Goal: Task Accomplishment & Management: Manage account settings

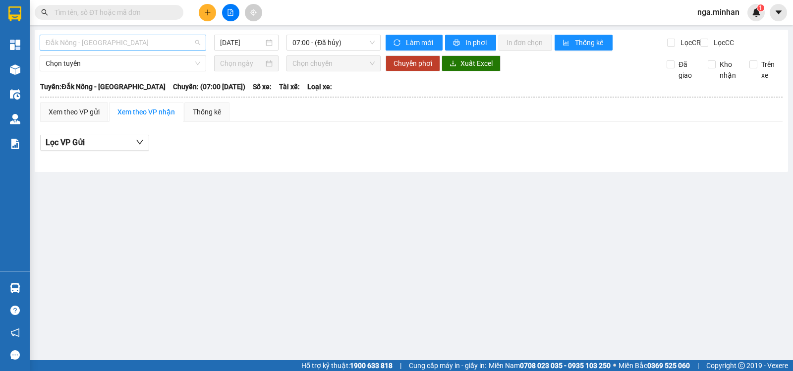
click at [118, 45] on span "Đắk Nông - [GEOGRAPHIC_DATA]" at bounding box center [123, 42] width 155 height 15
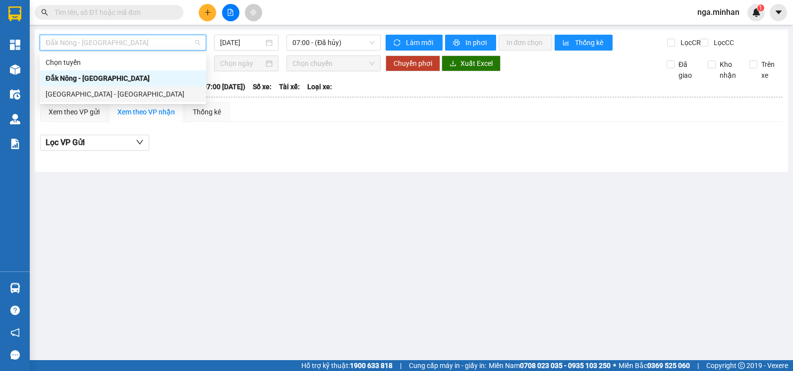
click at [93, 96] on div "[GEOGRAPHIC_DATA] - [GEOGRAPHIC_DATA]" at bounding box center [123, 94] width 155 height 11
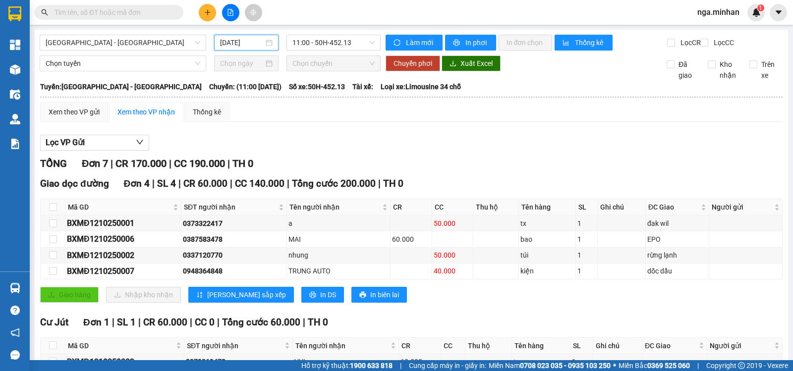
click at [228, 41] on input "[DATE]" at bounding box center [242, 42] width 44 height 11
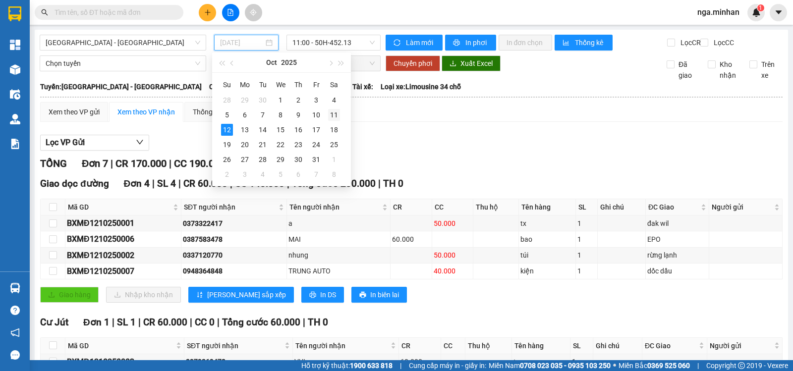
click at [330, 115] on div "11" at bounding box center [334, 115] width 12 height 12
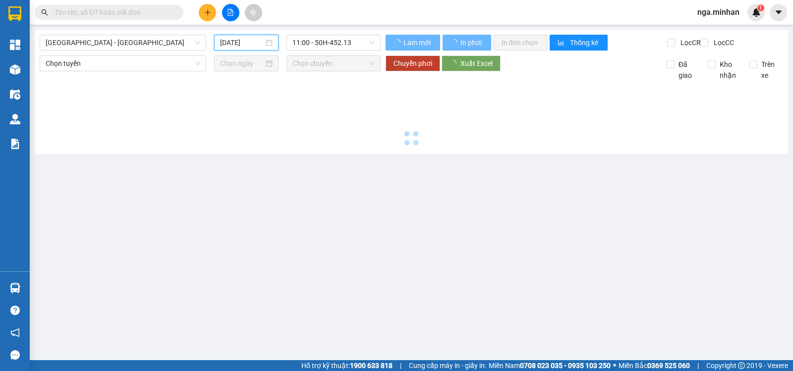
type input "[DATE]"
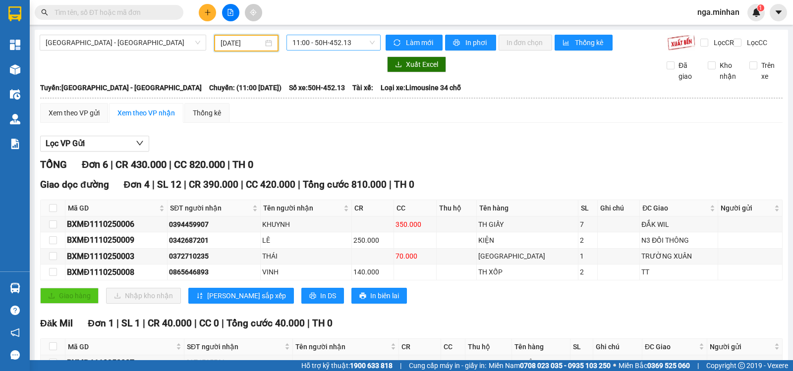
click at [355, 44] on span "11:00 - 50H-452.13" at bounding box center [333, 42] width 82 height 15
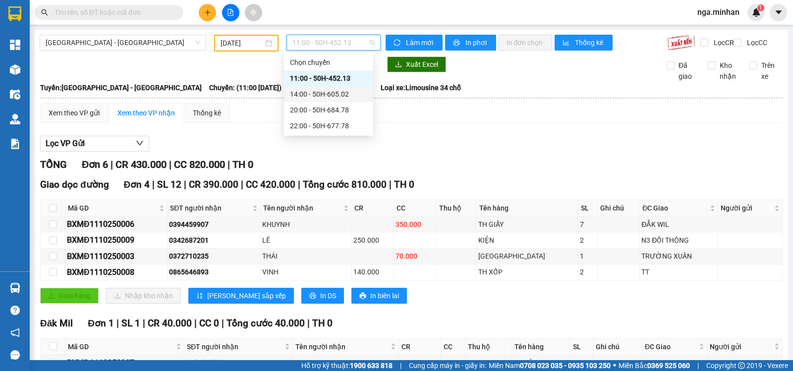
click at [345, 94] on div "14:00 - 50H-605.02" at bounding box center [328, 94] width 77 height 11
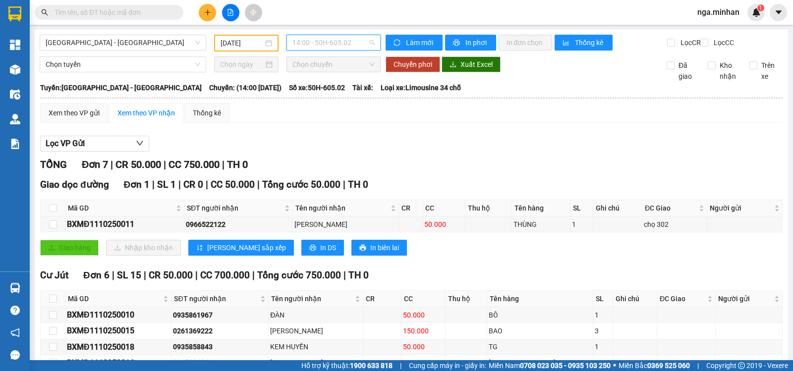
click at [346, 50] on span "14:00 - 50H-605.02" at bounding box center [333, 42] width 82 height 15
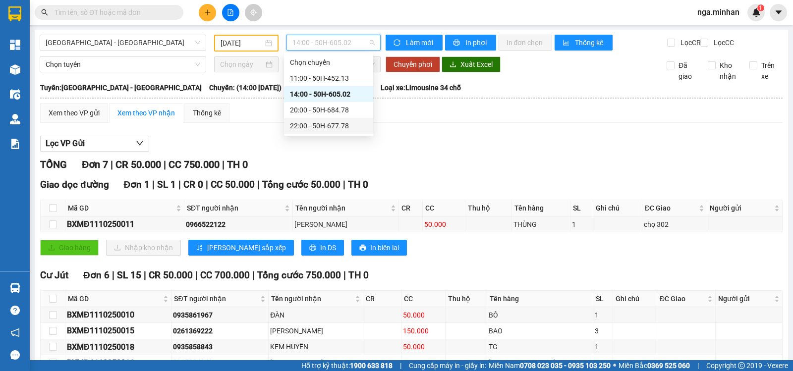
click at [336, 124] on div "22:00 - 50H-677.78" at bounding box center [328, 125] width 77 height 11
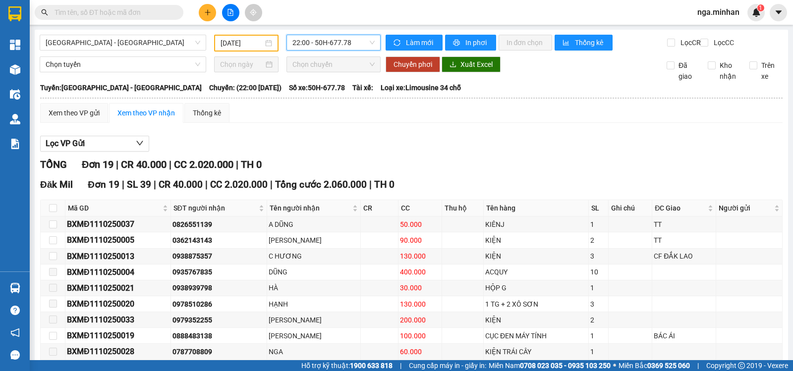
click at [354, 43] on span "22:00 - 50H-677.78" at bounding box center [333, 42] width 82 height 15
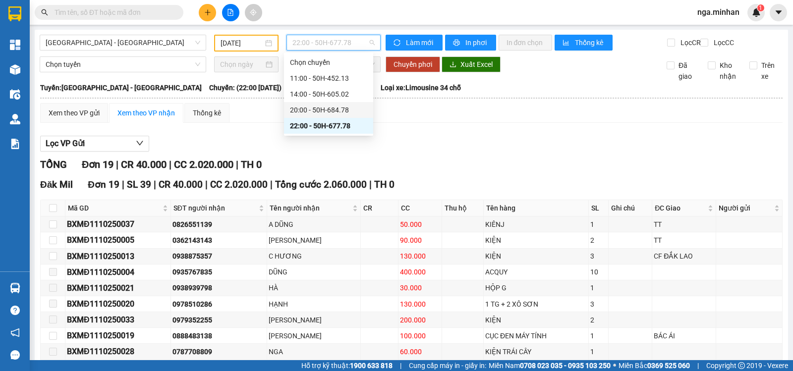
click at [347, 110] on div "20:00 - 50H-684.78" at bounding box center [328, 110] width 77 height 11
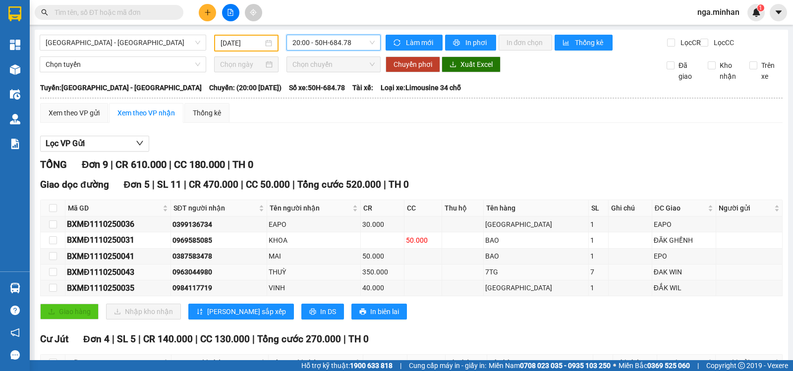
scroll to position [133, 0]
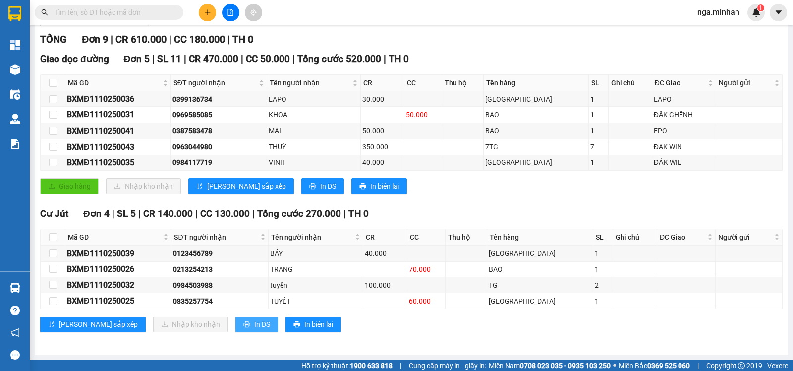
click at [254, 323] on span "In DS" at bounding box center [262, 324] width 16 height 11
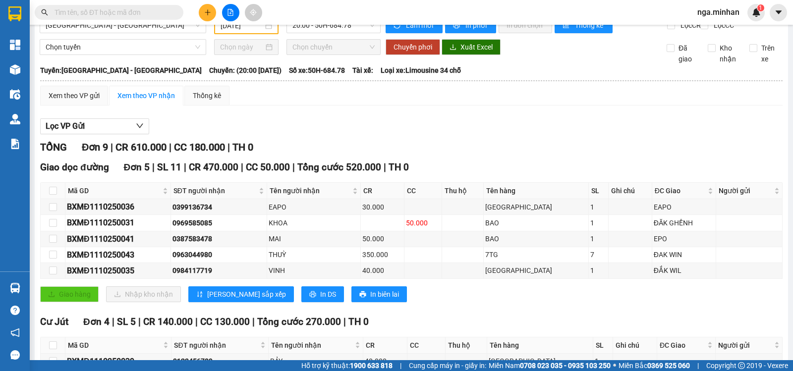
scroll to position [0, 0]
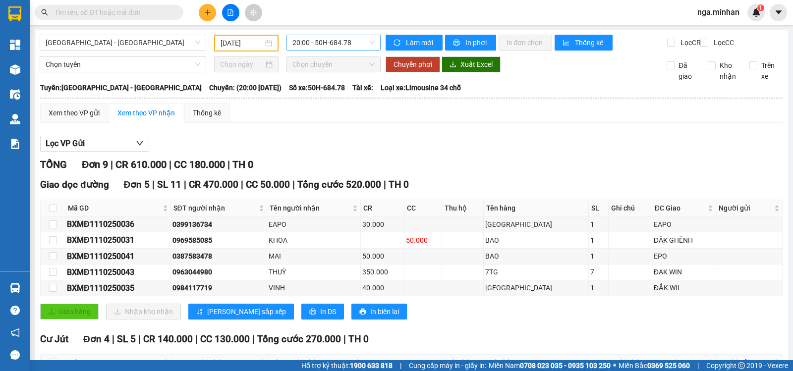
click at [360, 43] on span "20:00 - 50H-684.78" at bounding box center [333, 42] width 82 height 15
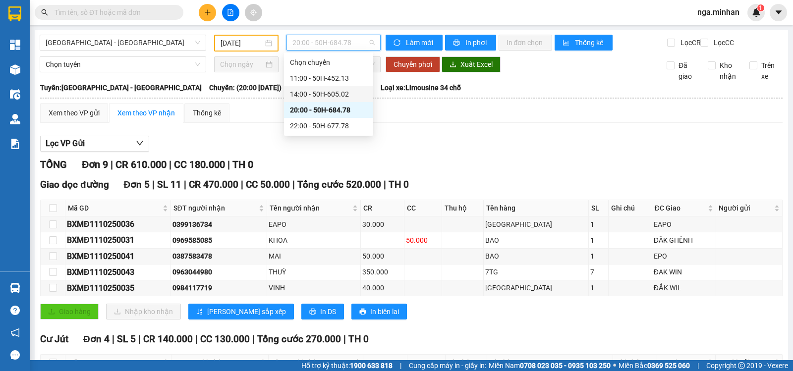
click at [341, 96] on div "14:00 - 50H-605.02" at bounding box center [328, 94] width 77 height 11
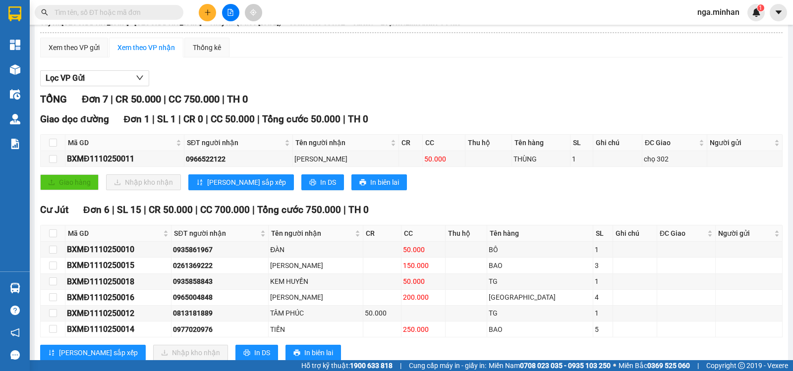
scroll to position [101, 0]
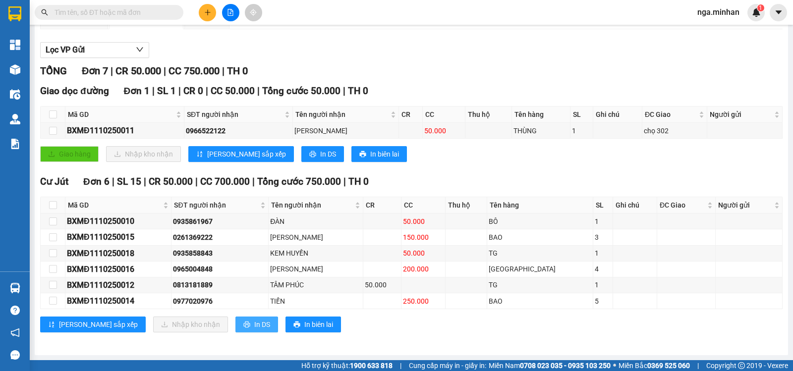
click at [254, 325] on span "In DS" at bounding box center [262, 324] width 16 height 11
click at [477, 333] on div "[GEOGRAPHIC_DATA] 6 | SL 15 | CR 50.000 | CC 700.000 | Tổng cước 750.000 | TH 0…" at bounding box center [411, 257] width 742 height 166
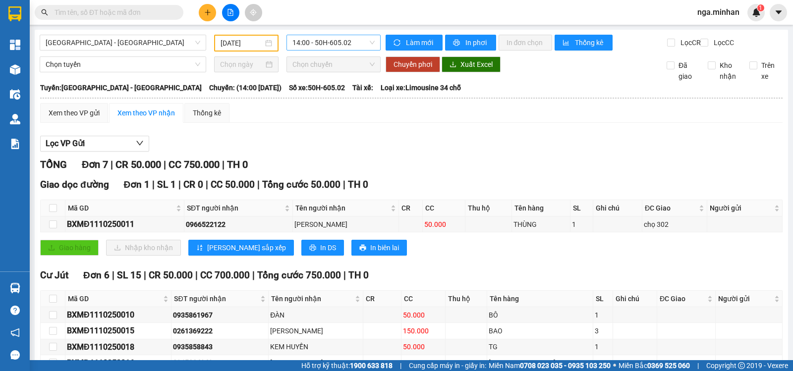
click at [358, 46] on span "14:00 - 50H-605.02" at bounding box center [333, 42] width 82 height 15
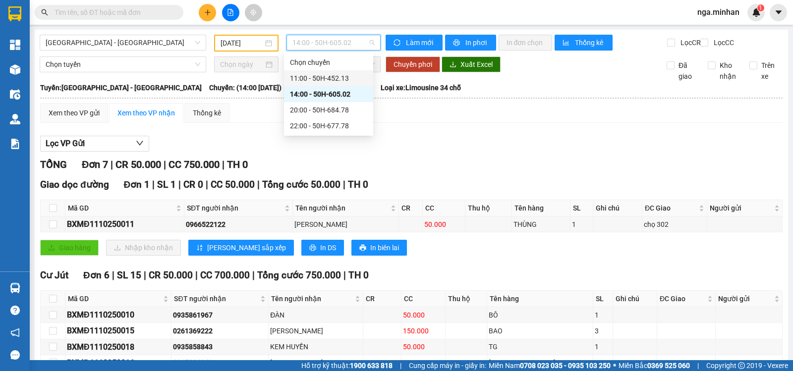
click at [343, 78] on div "11:00 - 50H-452.13" at bounding box center [328, 78] width 77 height 11
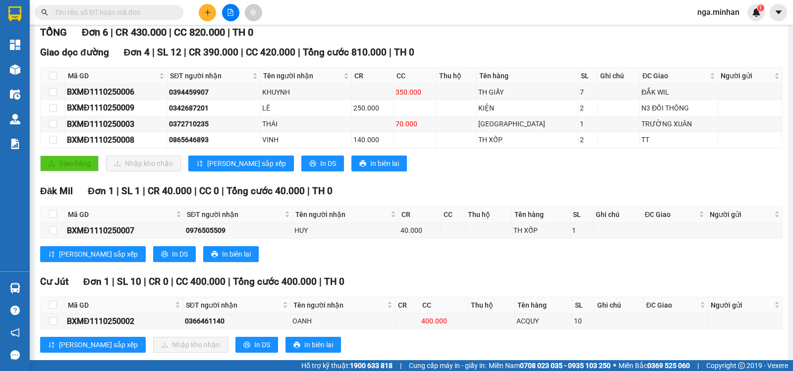
scroll to position [160, 0]
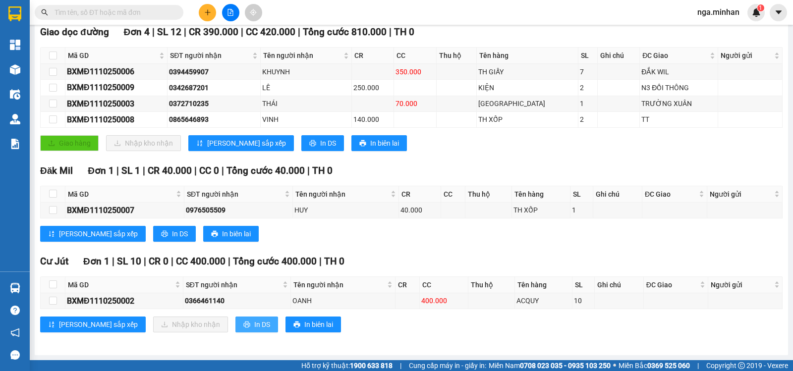
click at [254, 324] on span "In DS" at bounding box center [262, 324] width 16 height 11
click at [199, 11] on button at bounding box center [207, 12] width 17 height 17
click at [229, 36] on div "Tạo đơn hàng" at bounding box center [246, 37] width 43 height 11
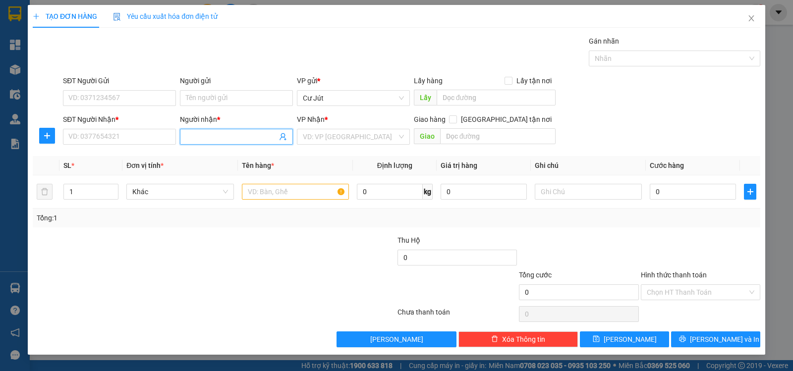
click at [204, 135] on input "Người nhận *" at bounding box center [231, 136] width 91 height 11
type input "a tới"
click at [219, 158] on div "A TỚI - 0378014976" at bounding box center [236, 156] width 101 height 11
type input "0378014976"
type input "A TỚI"
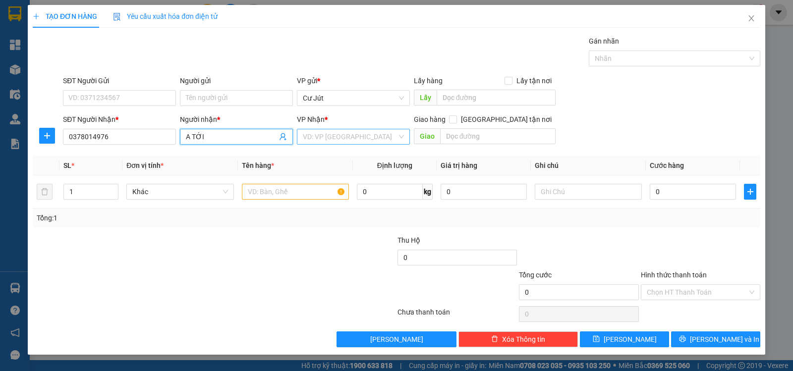
click at [331, 137] on input "search" at bounding box center [350, 136] width 94 height 15
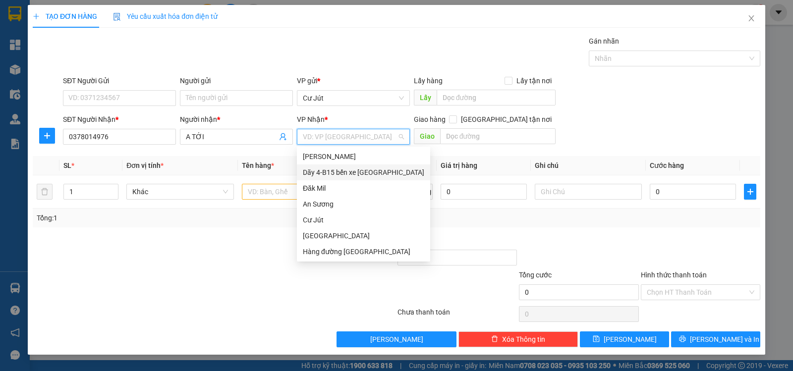
click at [332, 169] on div "Dãy 4-B15 bến xe [GEOGRAPHIC_DATA]" at bounding box center [363, 172] width 121 height 11
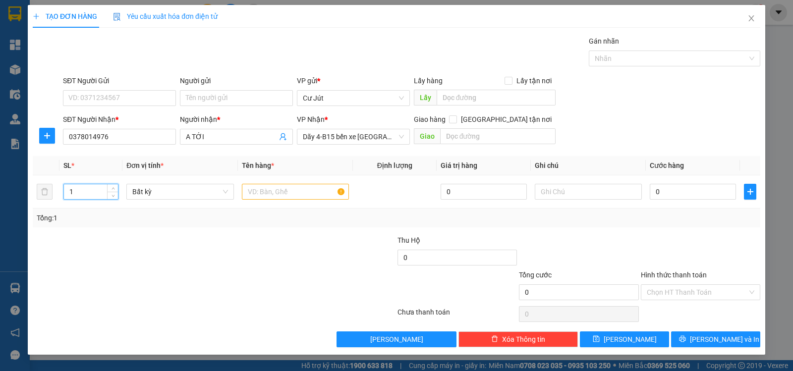
drag, startPoint x: 81, startPoint y: 194, endPoint x: 0, endPoint y: 198, distance: 80.9
click at [0, 198] on div "TẠO ĐƠN HÀNG Yêu cầu xuất hóa đơn điện tử Transit Pickup Surcharge Ids Transit …" at bounding box center [396, 185] width 793 height 371
type input "3"
click at [305, 191] on input "text" at bounding box center [295, 192] width 107 height 16
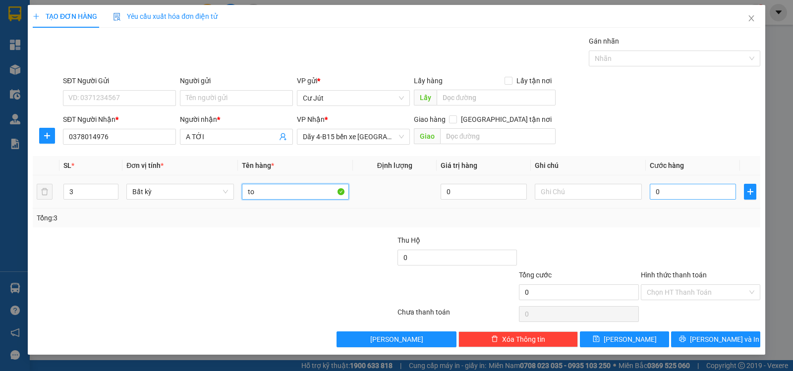
type input "to"
click at [694, 192] on input "0" at bounding box center [693, 192] width 86 height 16
type input "1"
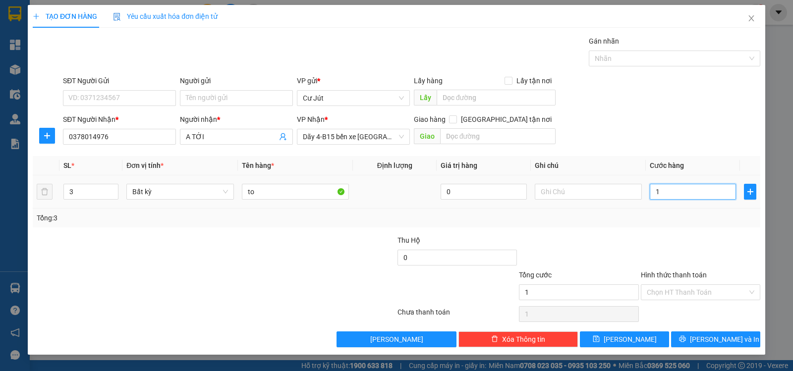
type input "15"
type input "150"
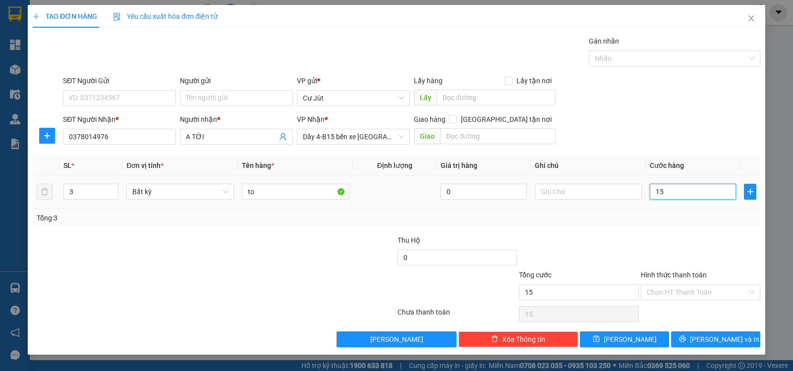
type input "150"
type input "150.000"
click at [756, 193] on button "button" at bounding box center [750, 192] width 12 height 16
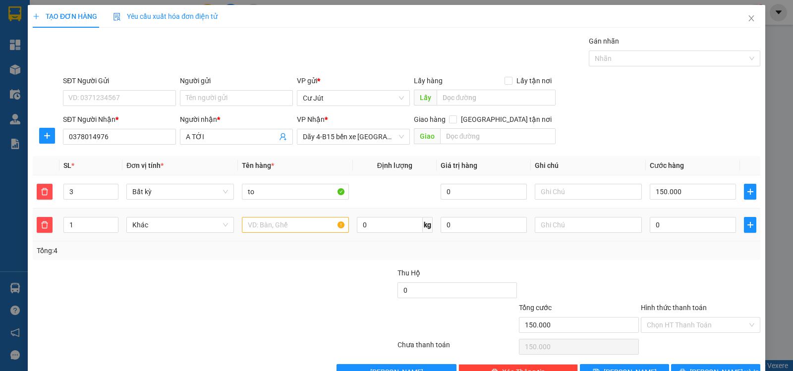
drag, startPoint x: 83, startPoint y: 225, endPoint x: 0, endPoint y: 225, distance: 83.3
click at [0, 225] on div "TẠO ĐƠN HÀNG Yêu cầu xuất hóa đơn điện tử Transit Pickup Surcharge Ids Transit …" at bounding box center [396, 185] width 793 height 371
type input "3"
click at [303, 228] on input "text" at bounding box center [295, 225] width 107 height 16
type input "nhỏ"
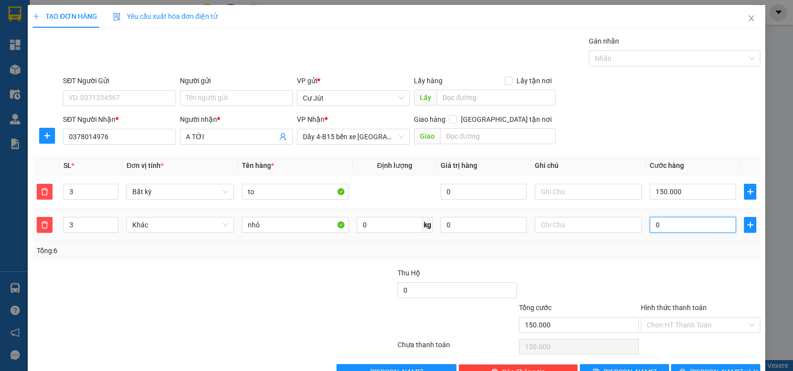
click at [672, 224] on input "0" at bounding box center [693, 225] width 86 height 16
type input "150.001"
type input "1"
type input "150.014"
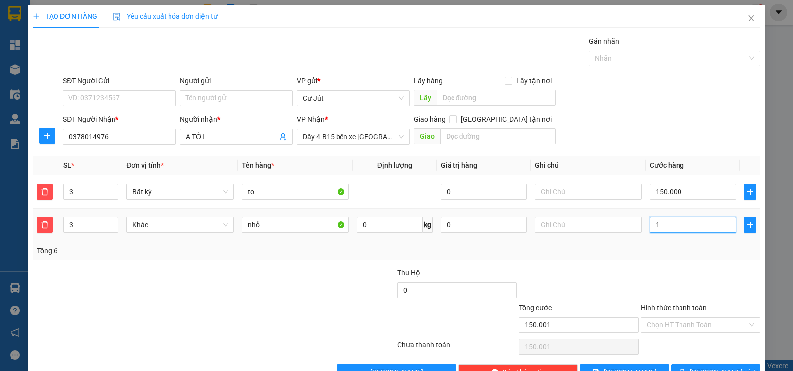
type input "150.014"
type input "14"
type input "150.140"
type input "140"
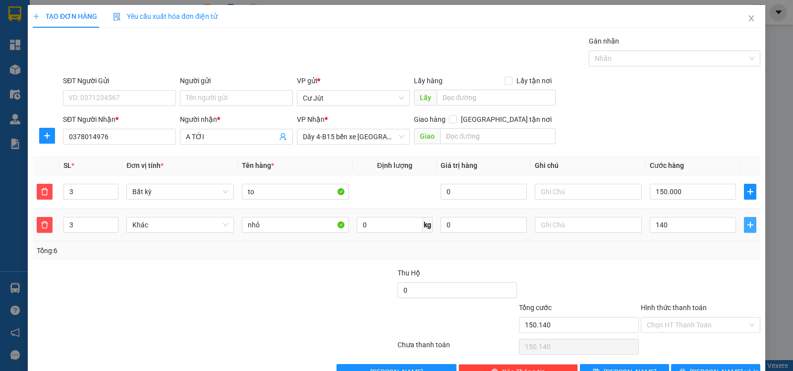
type input "290.000"
type input "140.000"
click at [744, 229] on button "button" at bounding box center [750, 225] width 12 height 16
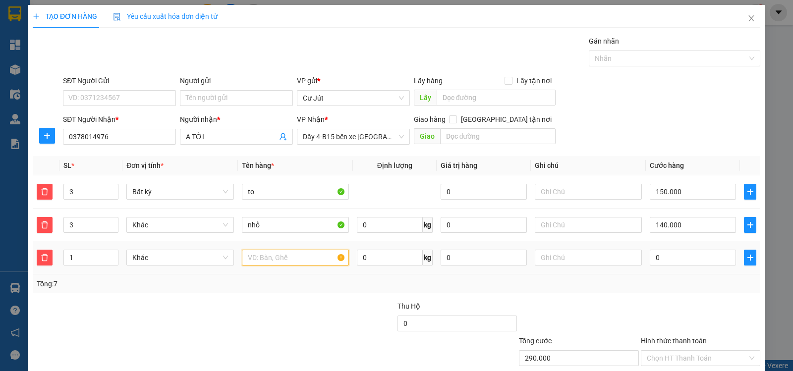
click at [259, 256] on input "text" at bounding box center [295, 258] width 107 height 16
type input "tum gạo"
click at [688, 259] on input "0" at bounding box center [693, 258] width 86 height 16
type input "290.004"
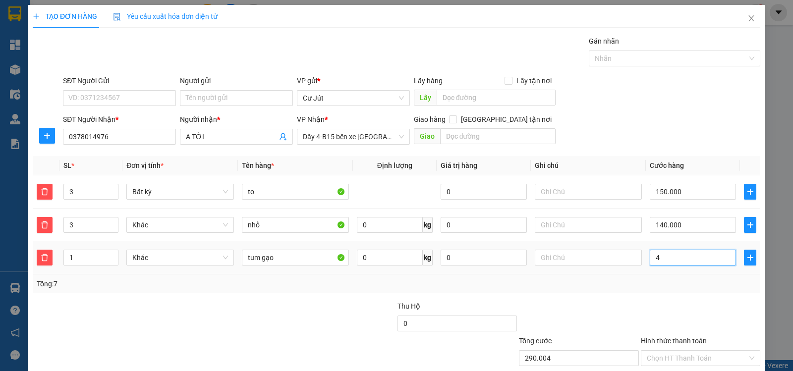
type input "40"
type input "290.040"
type input "40"
type input "330.000"
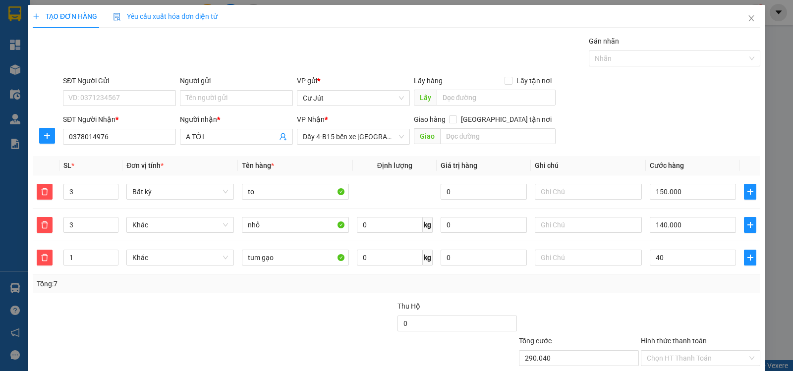
type input "330.000"
type input "40.000"
click at [669, 296] on div "Transit Pickup Surcharge Ids Transit Deliver Surcharge Ids Transit Deliver Surc…" at bounding box center [397, 225] width 728 height 378
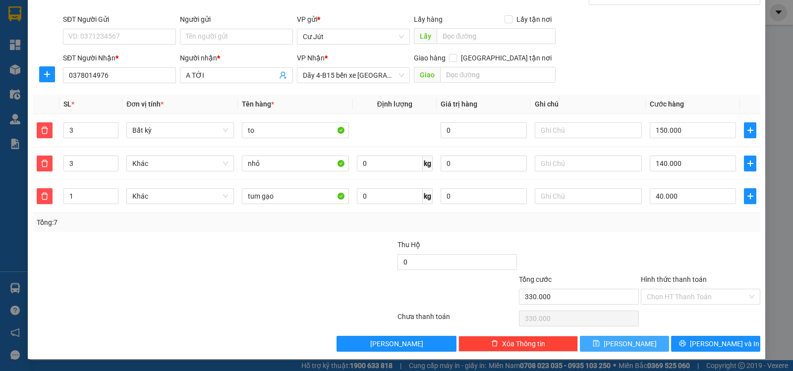
click at [643, 349] on button "[PERSON_NAME]" at bounding box center [624, 344] width 89 height 16
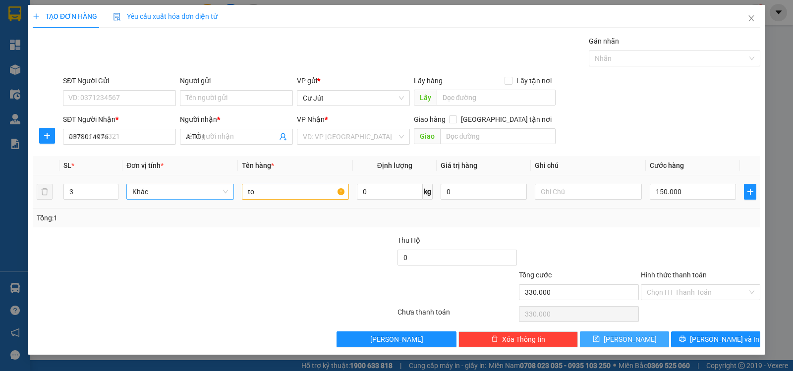
type input "1"
type input "0"
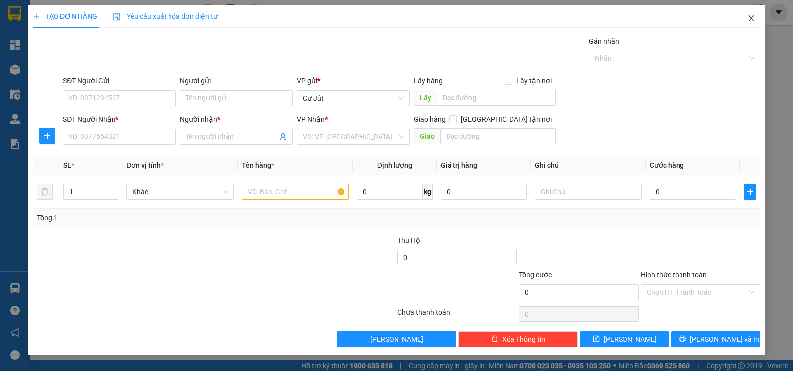
click at [752, 20] on icon "close" at bounding box center [750, 18] width 5 height 6
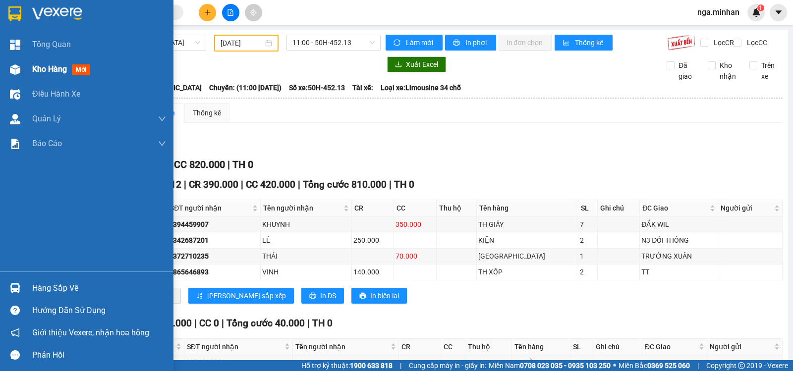
click at [38, 72] on span "Kho hàng" at bounding box center [49, 68] width 35 height 9
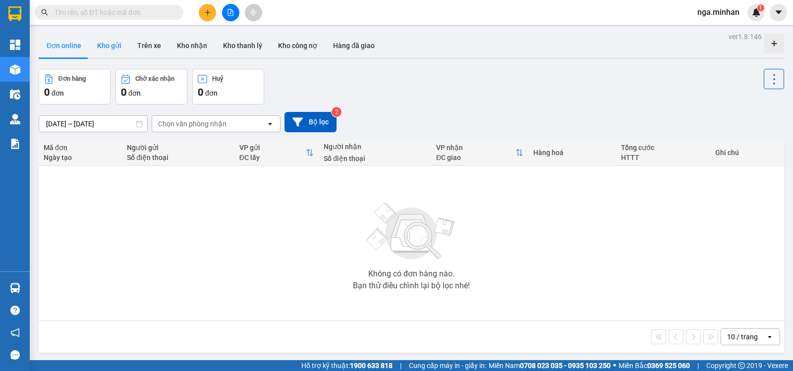
click at [102, 44] on button "Kho gửi" at bounding box center [109, 46] width 40 height 24
type input "[DATE] – [DATE]"
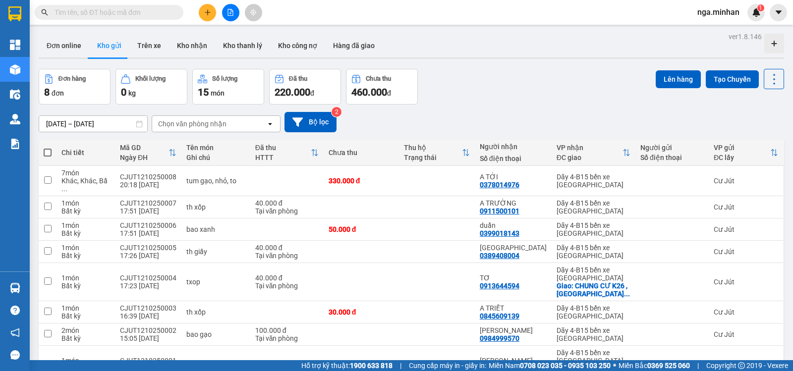
scroll to position [56, 0]
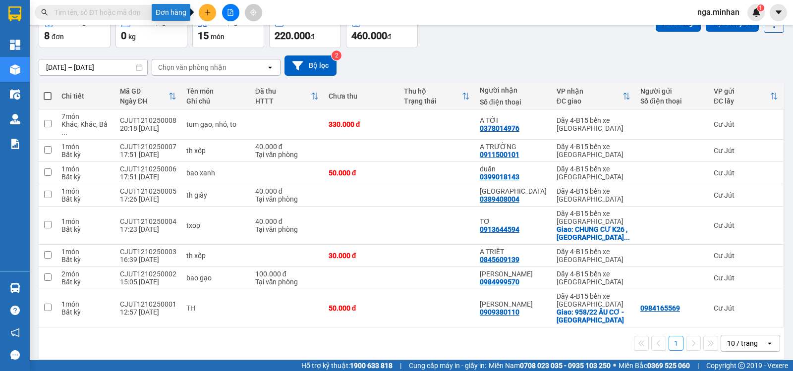
click at [210, 11] on icon "plus" at bounding box center [207, 12] width 7 height 7
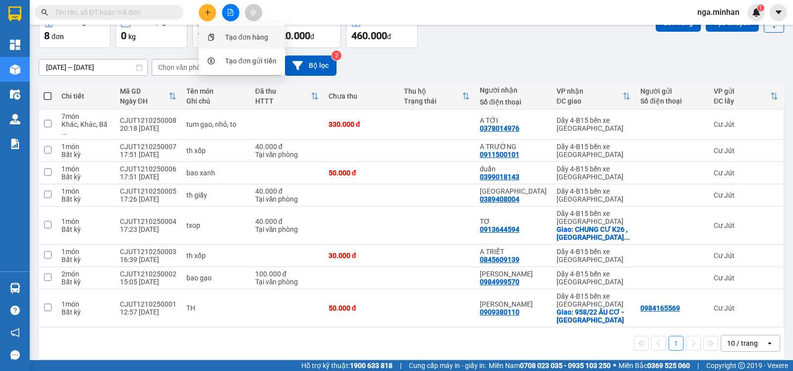
click at [244, 34] on div "Tạo đơn hàng" at bounding box center [246, 37] width 43 height 11
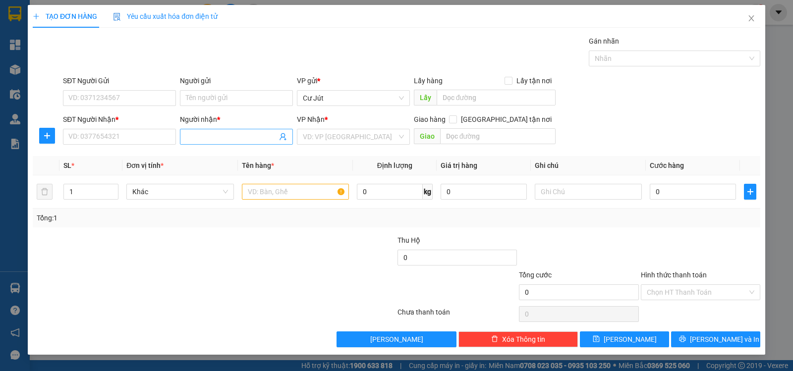
click at [250, 136] on input "Người nhận *" at bounding box center [231, 136] width 91 height 11
type input "c cần"
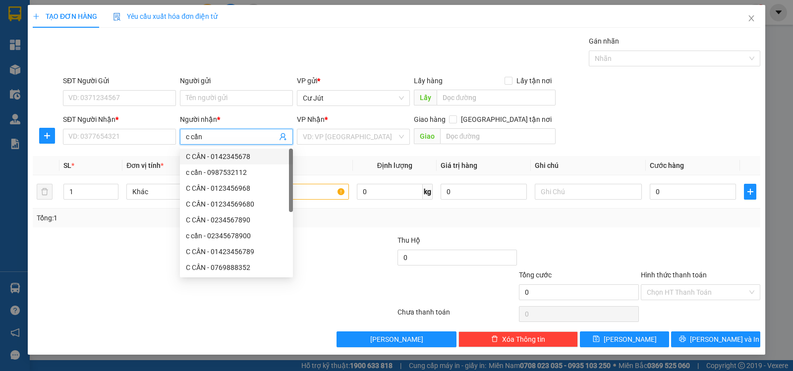
click at [231, 163] on div "C CẦN - 0142345678" at bounding box center [236, 157] width 113 height 16
type input "0142345678"
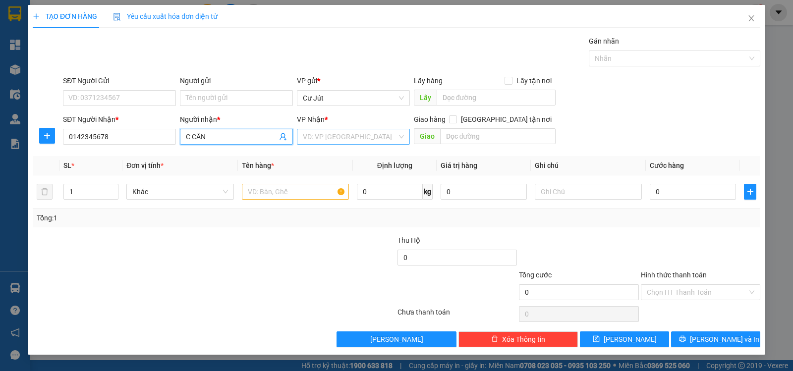
type input "C CẦN"
click at [349, 137] on input "search" at bounding box center [350, 136] width 94 height 15
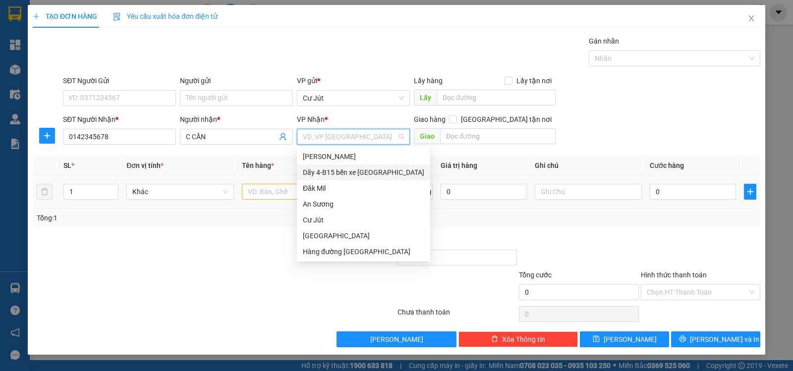
drag, startPoint x: 340, startPoint y: 172, endPoint x: 304, endPoint y: 195, distance: 42.8
click at [339, 173] on div "Dãy 4-B15 bến xe [GEOGRAPHIC_DATA]" at bounding box center [363, 172] width 121 height 11
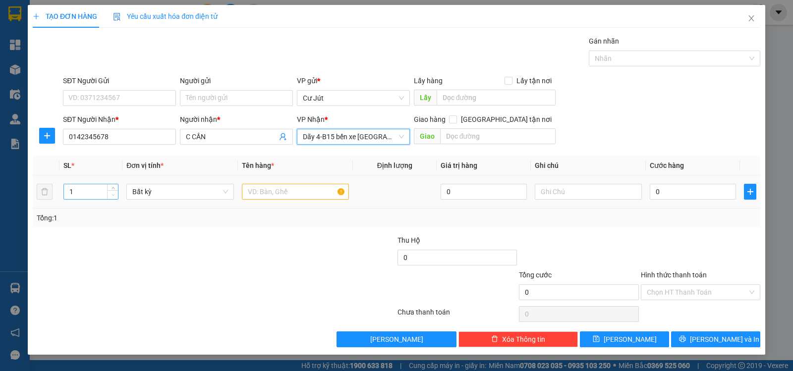
click at [112, 190] on span "Decrease Value" at bounding box center [112, 194] width 11 height 9
type input "2"
click at [112, 188] on icon "up" at bounding box center [113, 189] width 3 height 3
click at [263, 193] on input "text" at bounding box center [295, 192] width 107 height 16
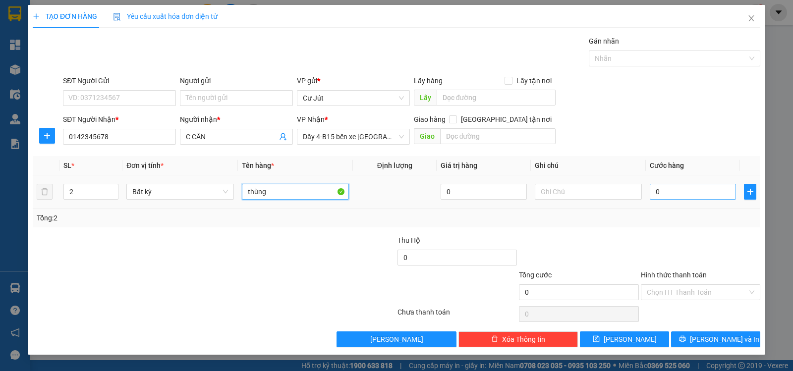
type input "thùng"
click at [706, 198] on input "0" at bounding box center [693, 192] width 86 height 16
type input "1"
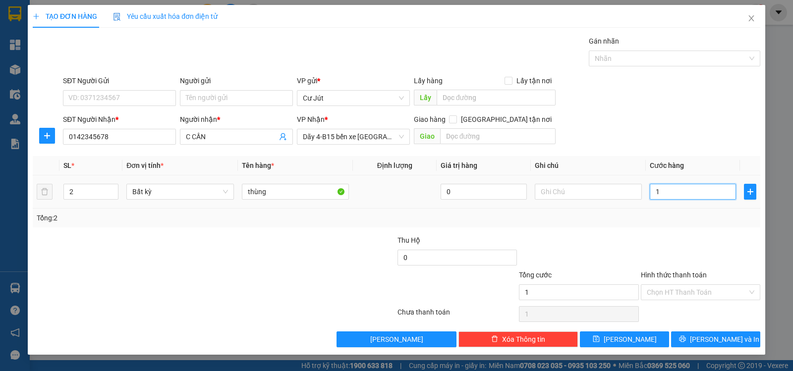
type input "10"
type input "100"
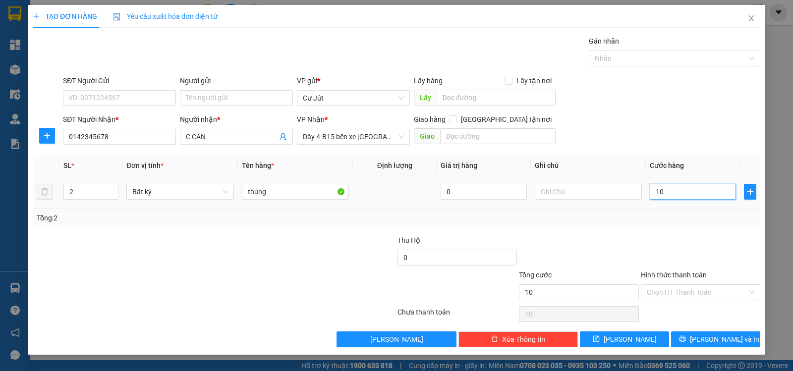
type input "100"
type input "100.000"
drag, startPoint x: 697, startPoint y: 288, endPoint x: 697, endPoint y: 311, distance: 22.3
click at [697, 291] on input "Hình thức thanh toán" at bounding box center [697, 292] width 101 height 15
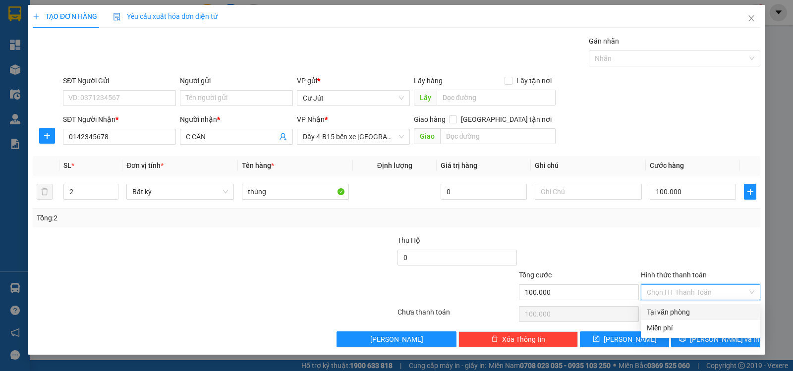
drag, startPoint x: 697, startPoint y: 311, endPoint x: 671, endPoint y: 336, distance: 36.1
click at [696, 311] on div "Tại văn phòng" at bounding box center [701, 312] width 108 height 11
type input "0"
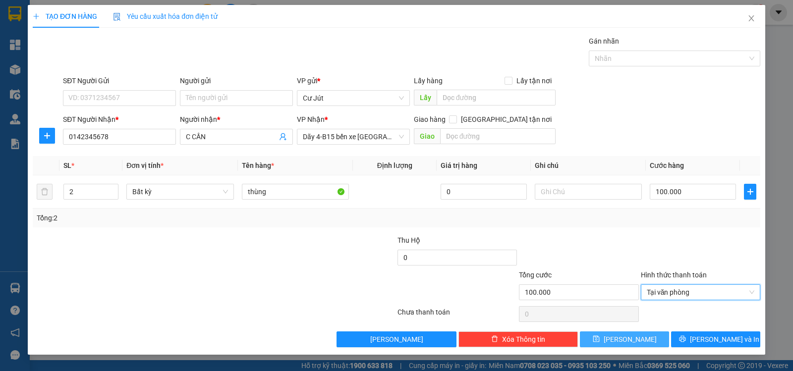
click at [599, 338] on icon "save" at bounding box center [596, 339] width 6 height 6
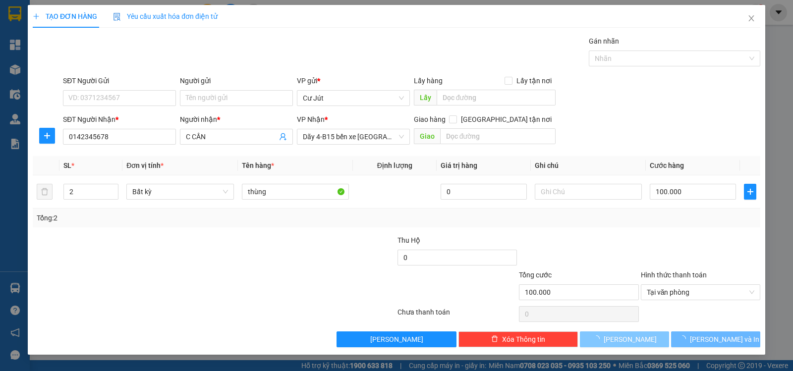
type input "1"
type input "0"
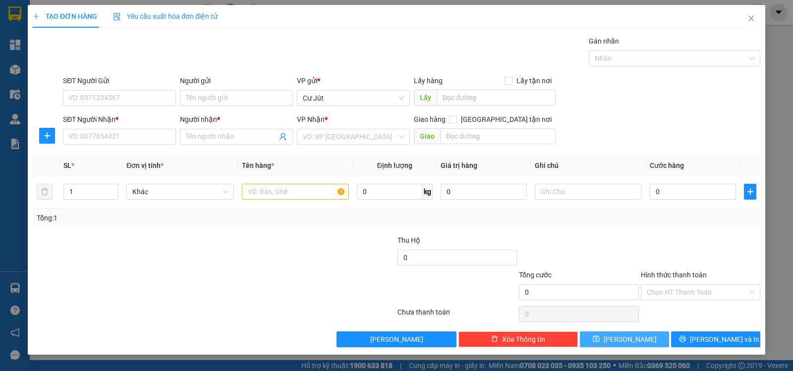
click at [434, 50] on div "Gói vận chuyển * Tiêu chuẩn Gán nhãn Nhãn" at bounding box center [411, 53] width 701 height 35
click at [755, 19] on span "Close" at bounding box center [751, 19] width 28 height 28
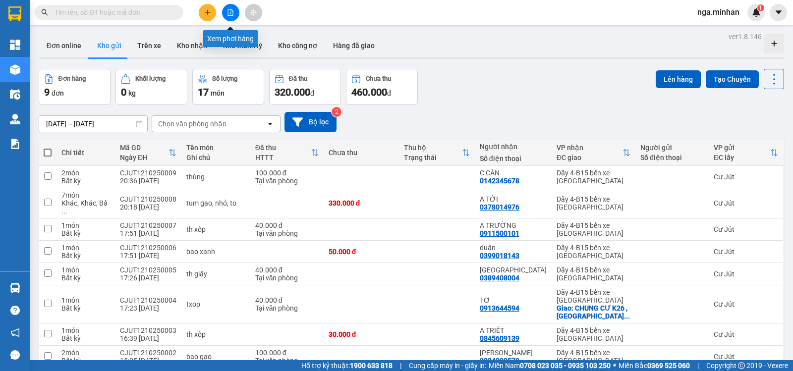
click at [236, 11] on button at bounding box center [230, 12] width 17 height 17
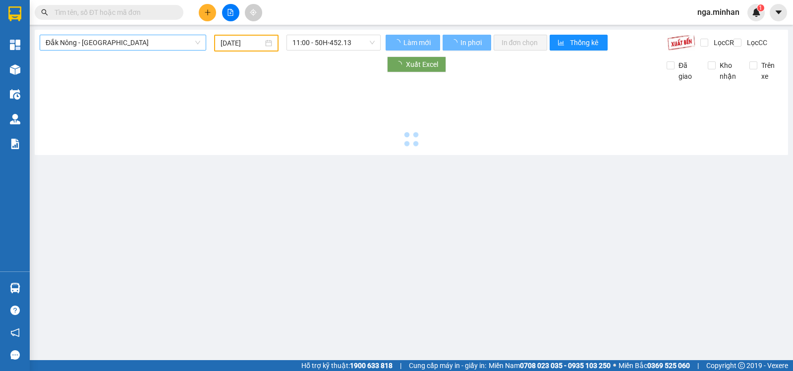
type input "[DATE]"
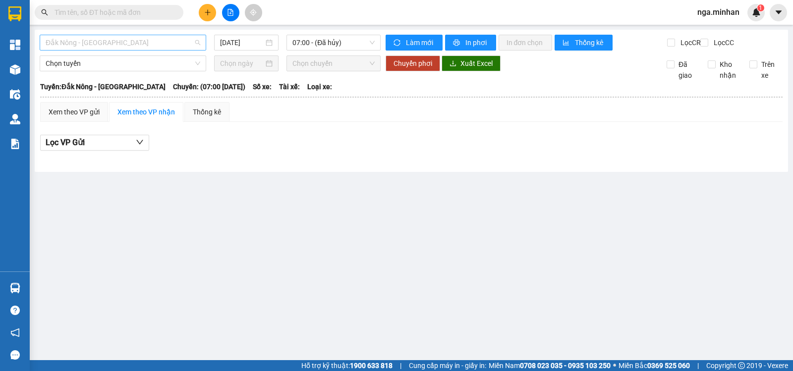
click at [143, 43] on span "Đắk Nông - [GEOGRAPHIC_DATA]" at bounding box center [123, 42] width 155 height 15
click at [133, 47] on span "Đắk Nông - [GEOGRAPHIC_DATA]" at bounding box center [123, 42] width 155 height 15
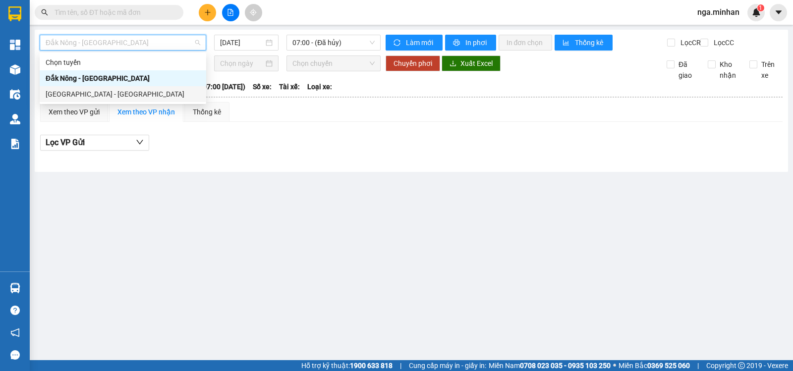
click at [84, 92] on div "[GEOGRAPHIC_DATA] - [GEOGRAPHIC_DATA]" at bounding box center [123, 94] width 155 height 11
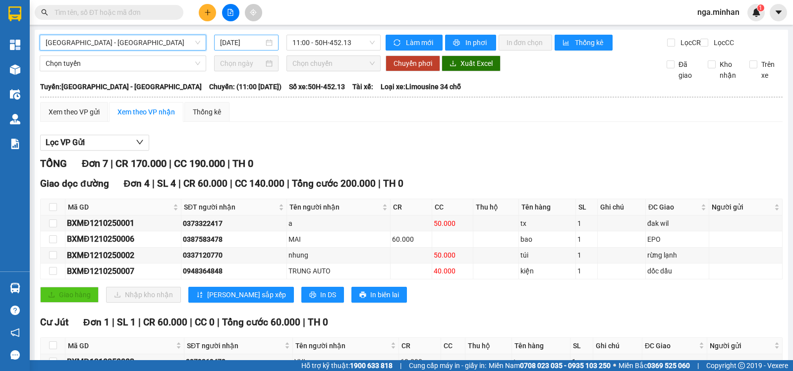
click at [226, 45] on input "[DATE]" at bounding box center [242, 42] width 44 height 11
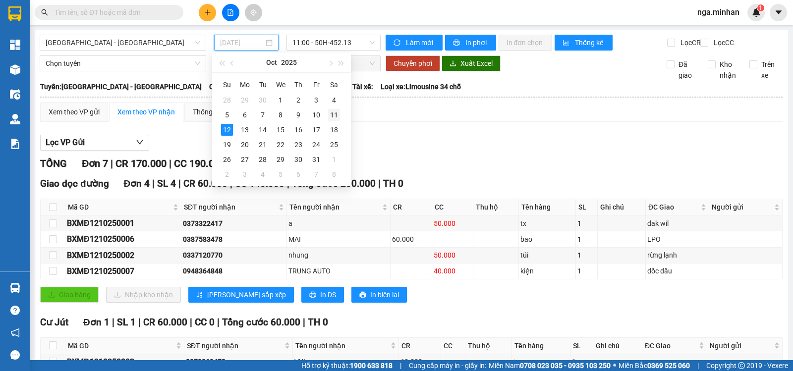
click at [334, 116] on div "11" at bounding box center [334, 115] width 12 height 12
type input "[DATE]"
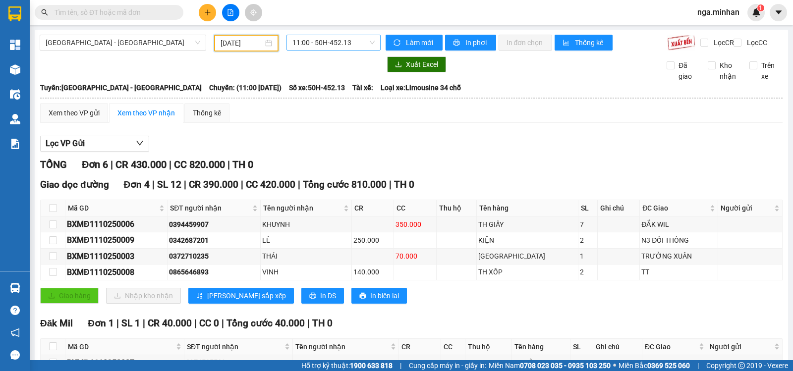
click at [319, 46] on span "11:00 - 50H-452.13" at bounding box center [333, 42] width 82 height 15
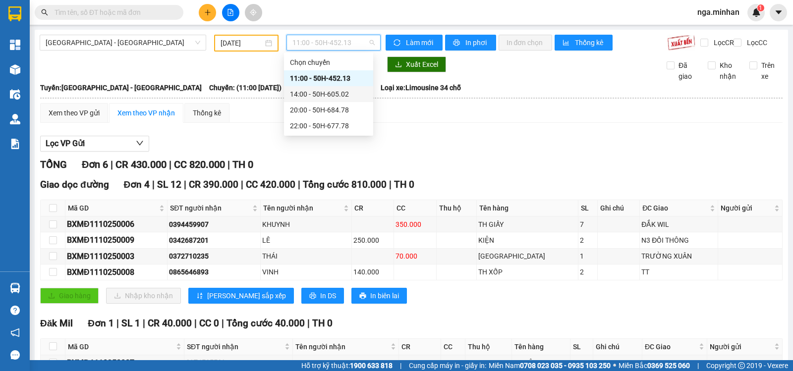
click at [343, 96] on div "14:00 - 50H-605.02" at bounding box center [328, 94] width 77 height 11
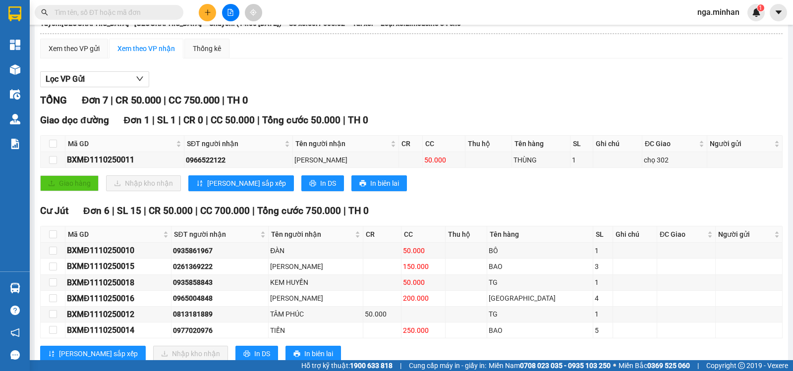
scroll to position [101, 0]
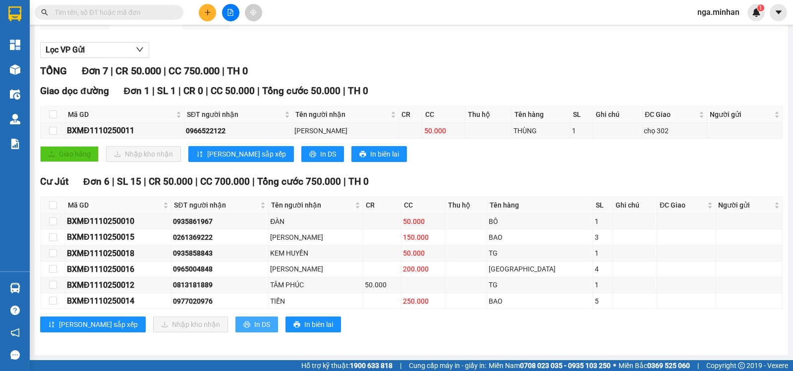
click at [254, 323] on span "In DS" at bounding box center [262, 324] width 16 height 11
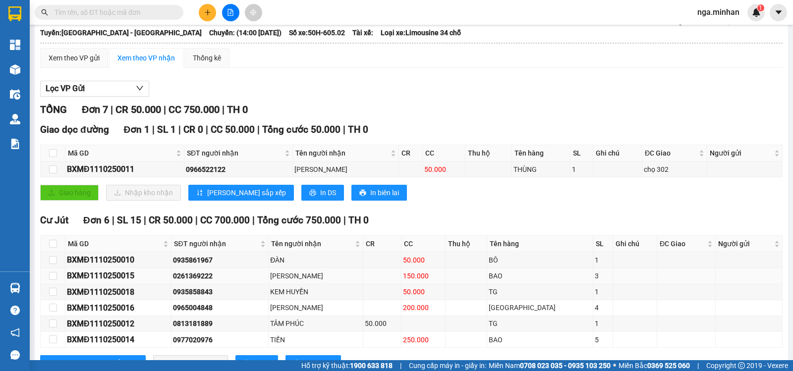
scroll to position [0, 0]
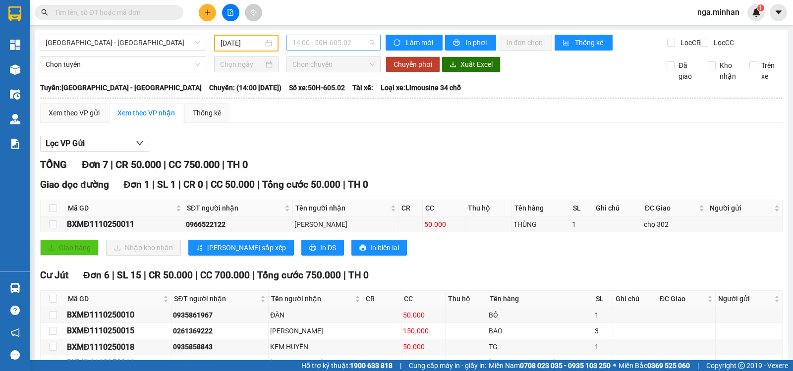
click at [338, 42] on span "14:00 - 50H-605.02" at bounding box center [333, 42] width 82 height 15
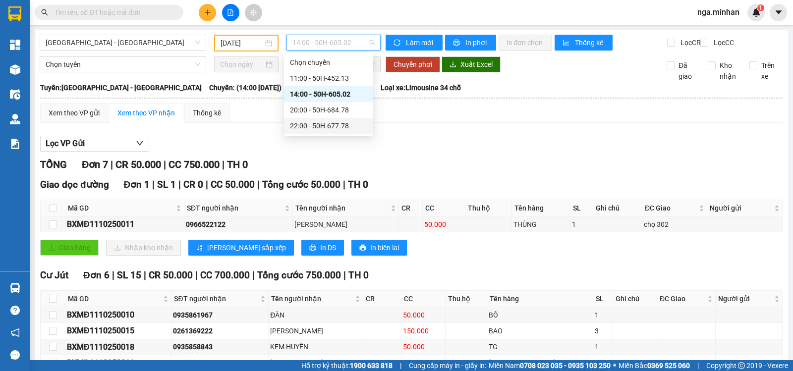
click at [342, 123] on div "22:00 - 50H-677.78" at bounding box center [328, 125] width 77 height 11
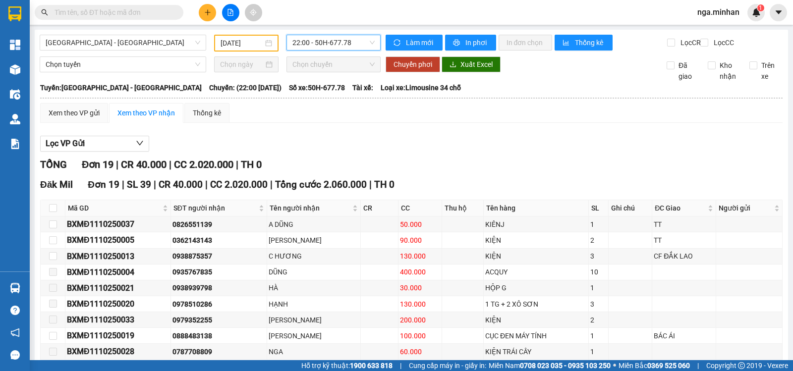
click at [360, 42] on span "22:00 - 50H-677.78" at bounding box center [333, 42] width 82 height 15
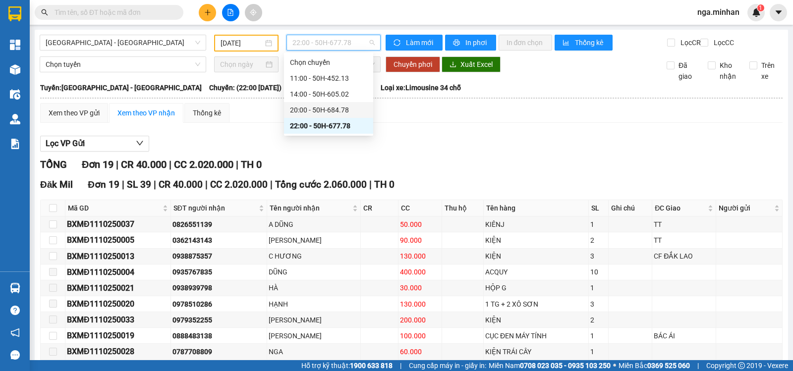
click at [349, 108] on div "20:00 - 50H-684.78" at bounding box center [328, 110] width 77 height 11
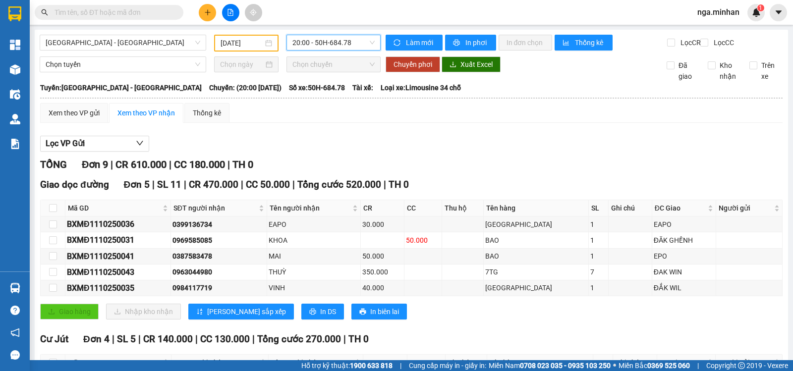
scroll to position [133, 0]
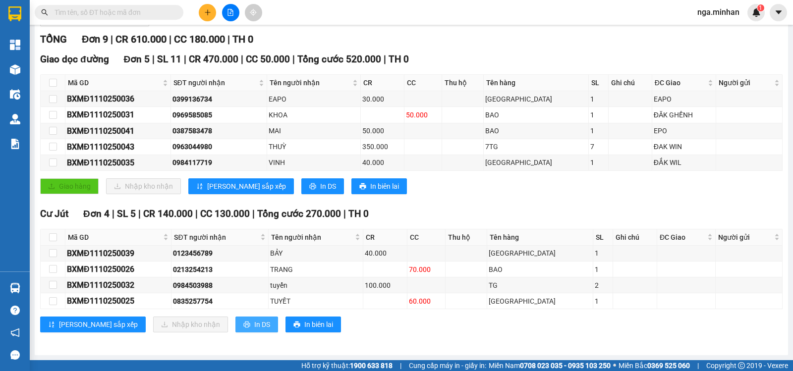
click at [254, 328] on span "In DS" at bounding box center [262, 324] width 16 height 11
click at [457, 195] on div "Giao dọc đường Đơn 5 | SL 11 | CR 470.000 | CC 50.000 | Tổng cước 520.000 | TH …" at bounding box center [411, 127] width 742 height 150
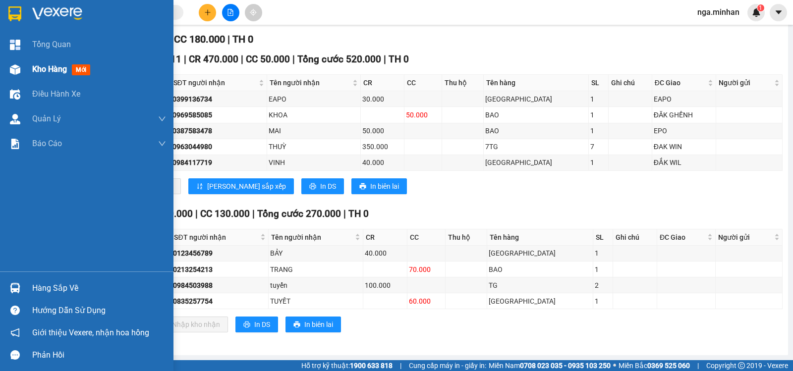
click at [45, 64] on span "Kho hàng" at bounding box center [49, 68] width 35 height 9
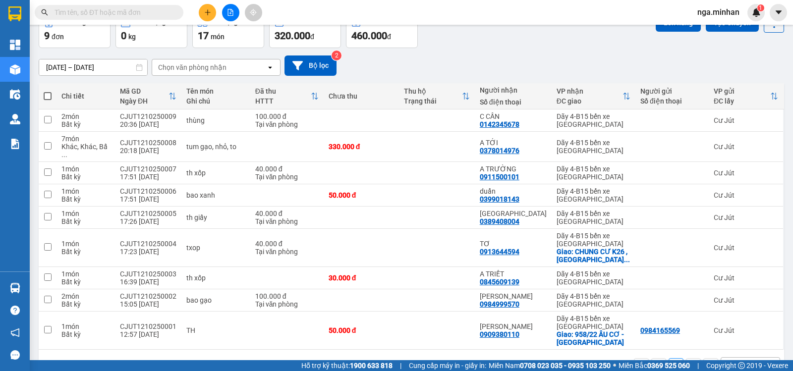
scroll to position [79, 0]
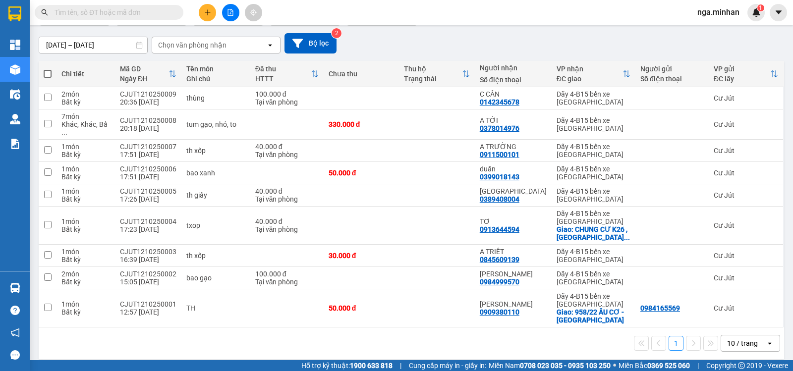
click at [463, 18] on div "Kết quả tìm kiếm ( 0 ) Bộ lọc No Data nga.minhan 1" at bounding box center [396, 12] width 793 height 25
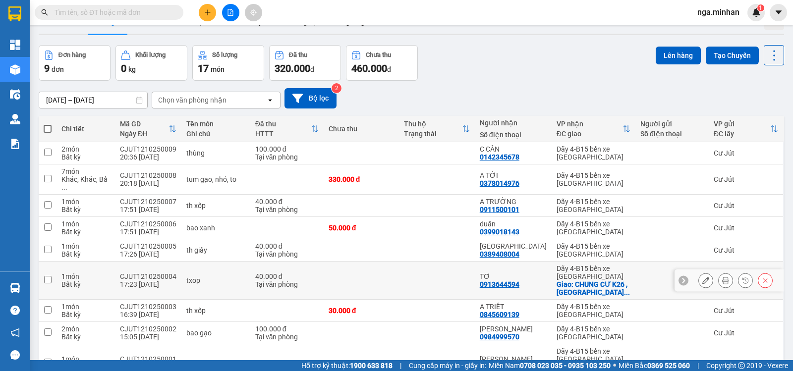
scroll to position [0, 0]
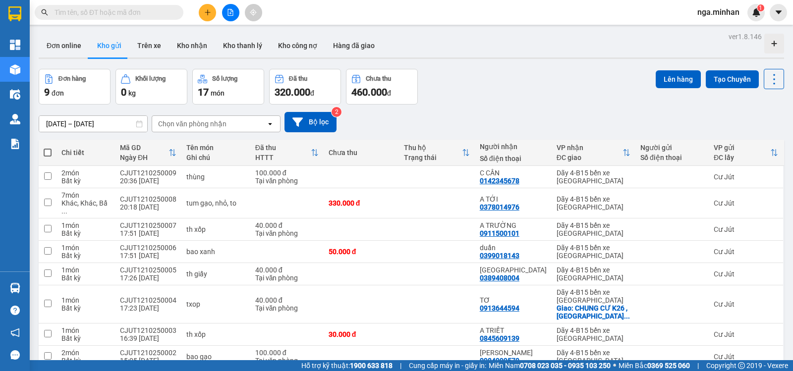
click at [49, 149] on span at bounding box center [48, 153] width 8 height 8
click at [48, 148] on input "checkbox" at bounding box center [48, 148] width 0 height 0
checkbox input "true"
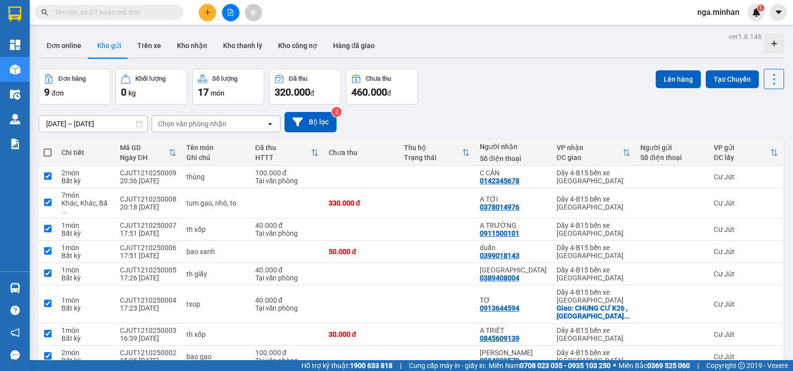
checkbox input "true"
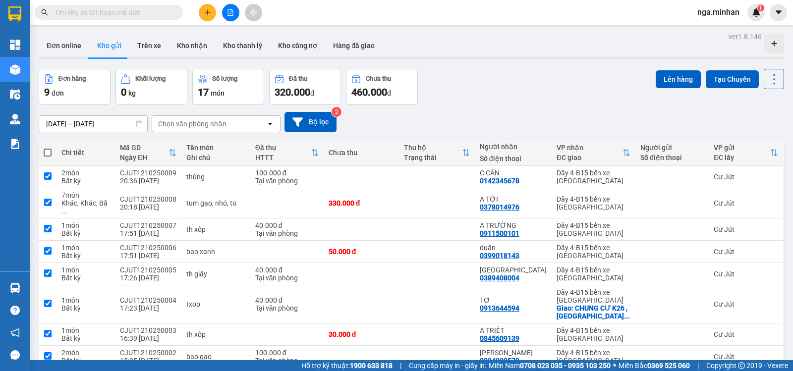
checkbox input "true"
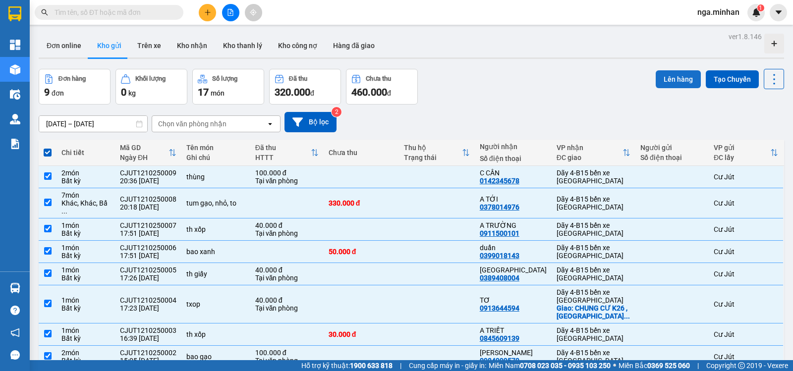
click at [674, 81] on button "Lên hàng" at bounding box center [678, 79] width 45 height 18
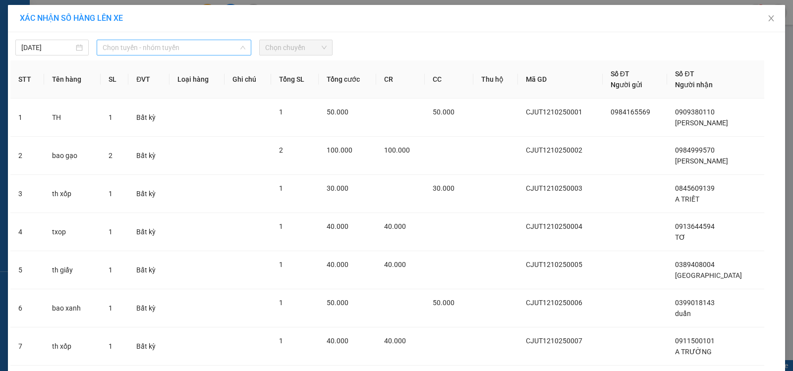
click at [121, 51] on span "Chọn tuyến - nhóm tuyến" at bounding box center [174, 47] width 143 height 15
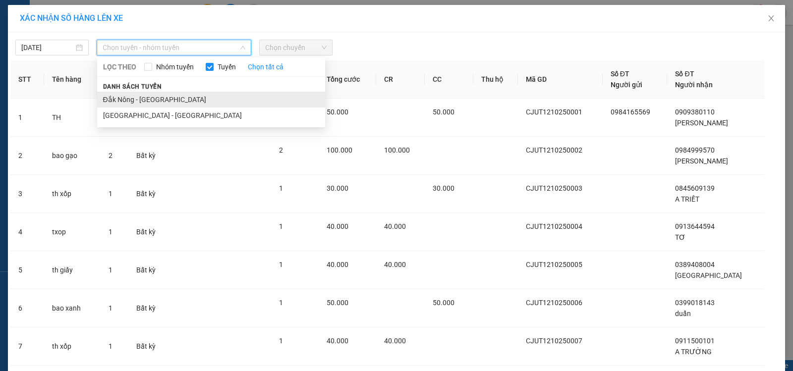
click at [135, 100] on li "Đắk Nông - [GEOGRAPHIC_DATA]" at bounding box center [211, 100] width 228 height 16
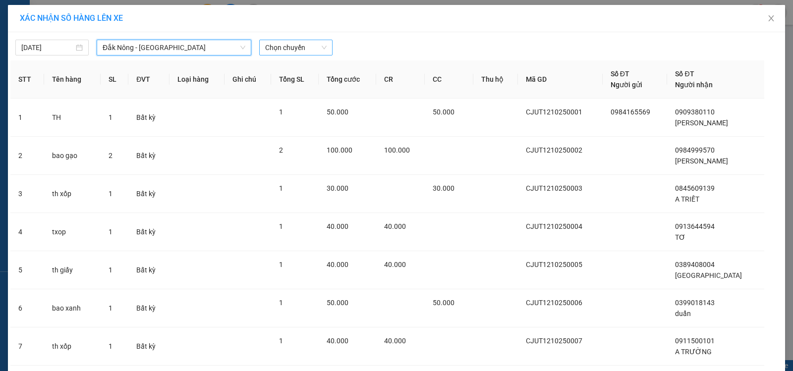
click at [301, 51] on span "Chọn chuyến" at bounding box center [295, 47] width 61 height 15
click at [298, 43] on span "Chọn chuyến" at bounding box center [295, 47] width 61 height 15
click at [299, 41] on span "Chọn chuyến" at bounding box center [295, 47] width 61 height 15
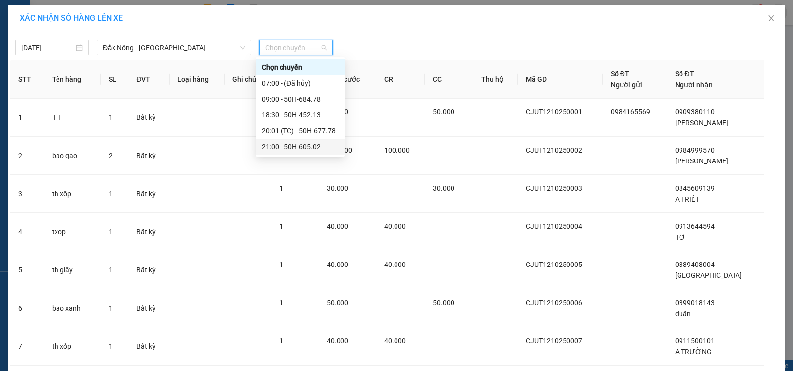
click at [308, 148] on div "21:00 - 50H-605.02" at bounding box center [300, 146] width 77 height 11
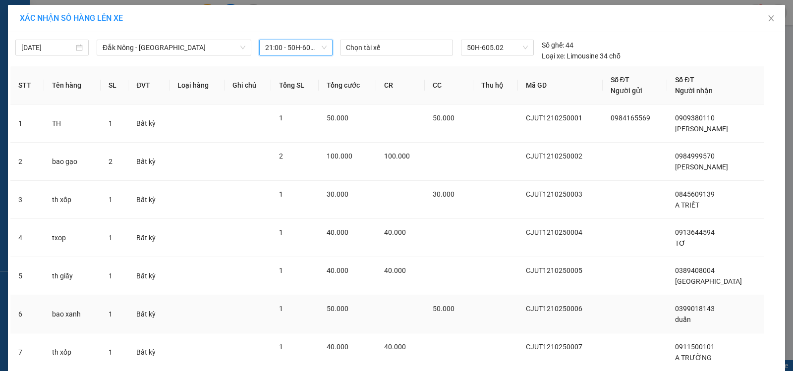
scroll to position [193, 0]
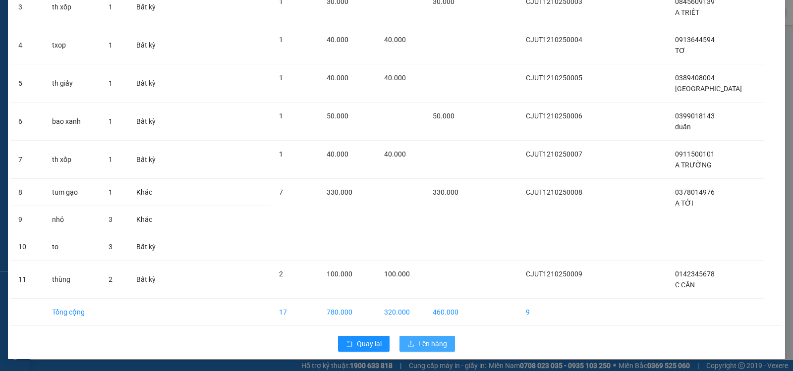
click at [424, 348] on span "Lên hàng" at bounding box center [432, 343] width 29 height 11
